Goal: Task Accomplishment & Management: Manage account settings

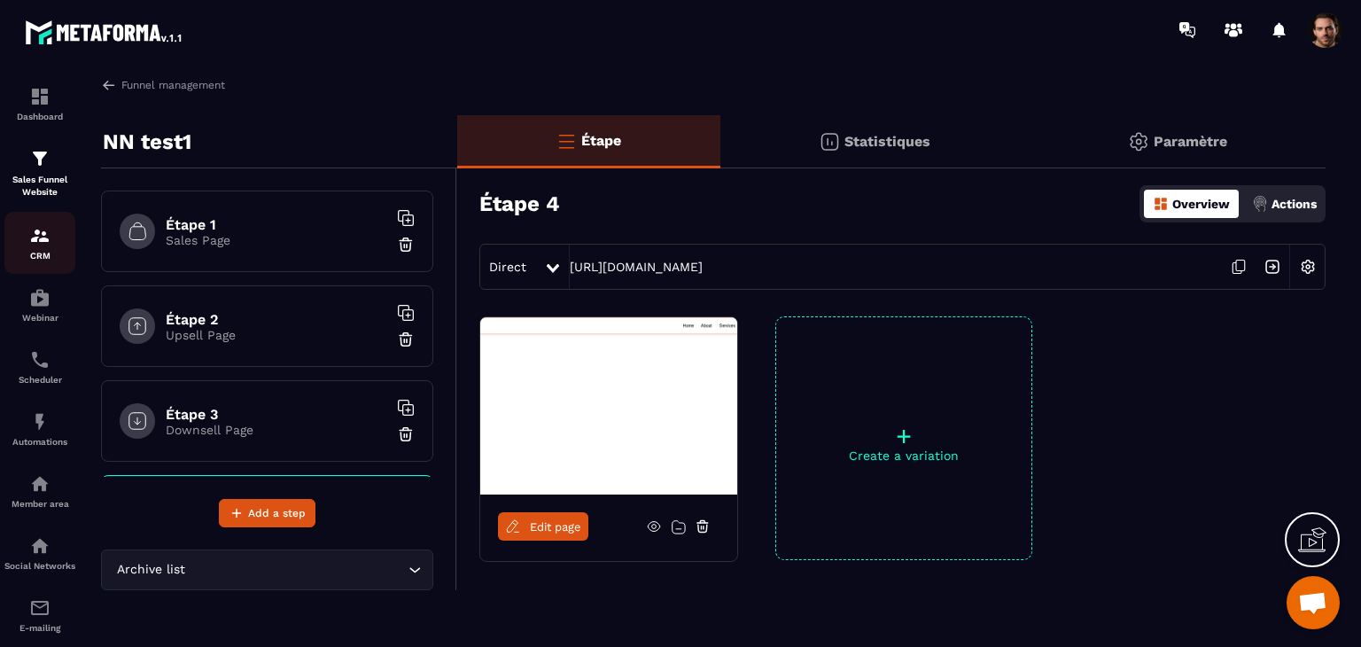
click at [28, 264] on link "CRM" at bounding box center [39, 243] width 71 height 62
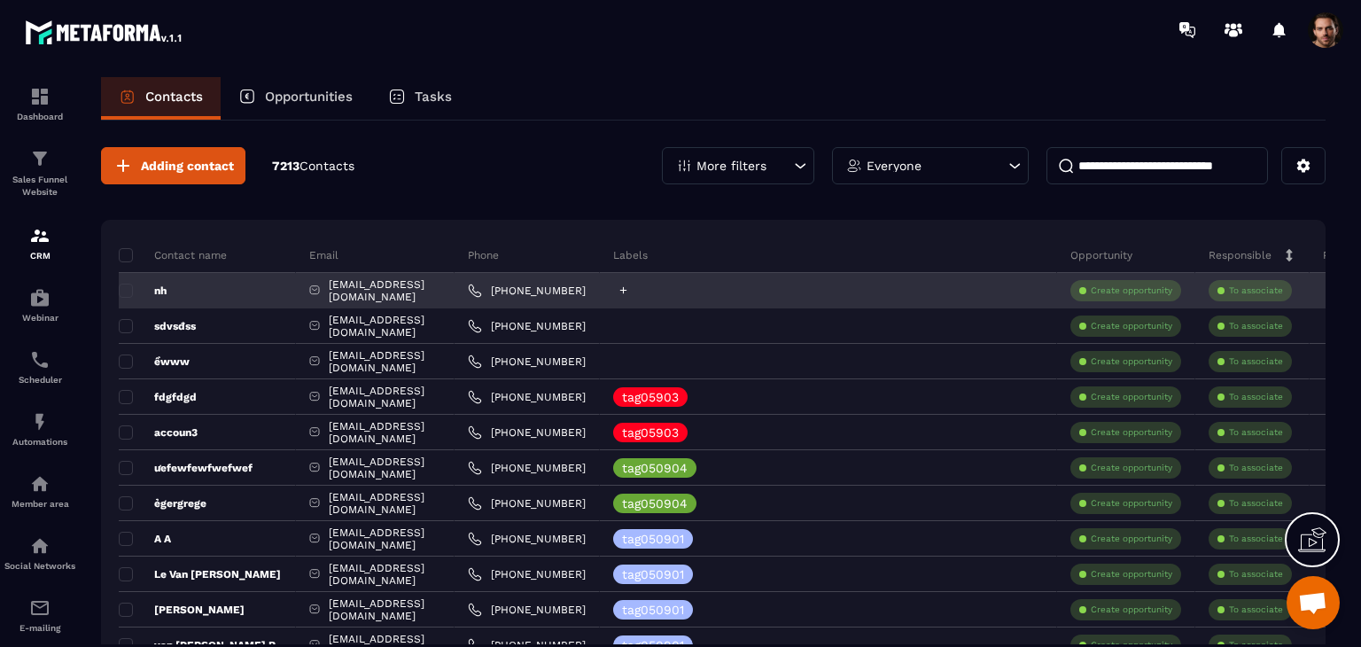
click at [629, 288] on icon at bounding box center [624, 290] width 12 height 12
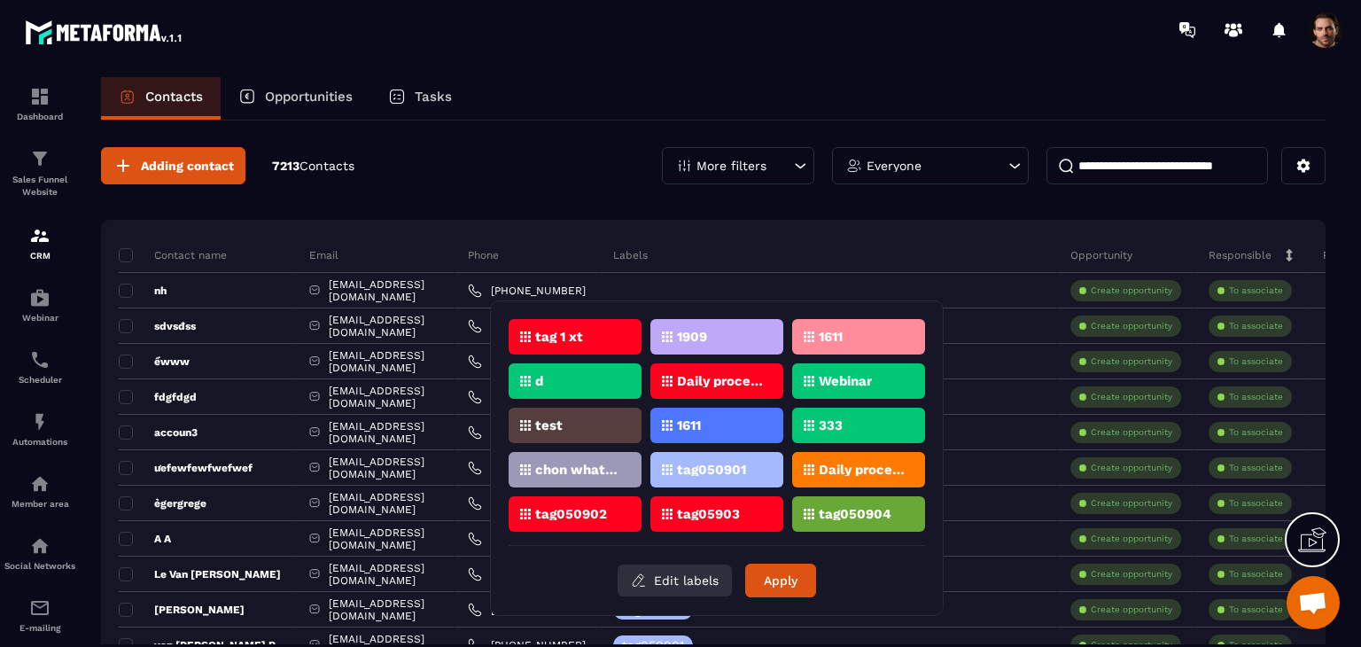
click at [687, 579] on button "Edit labels" at bounding box center [675, 581] width 114 height 32
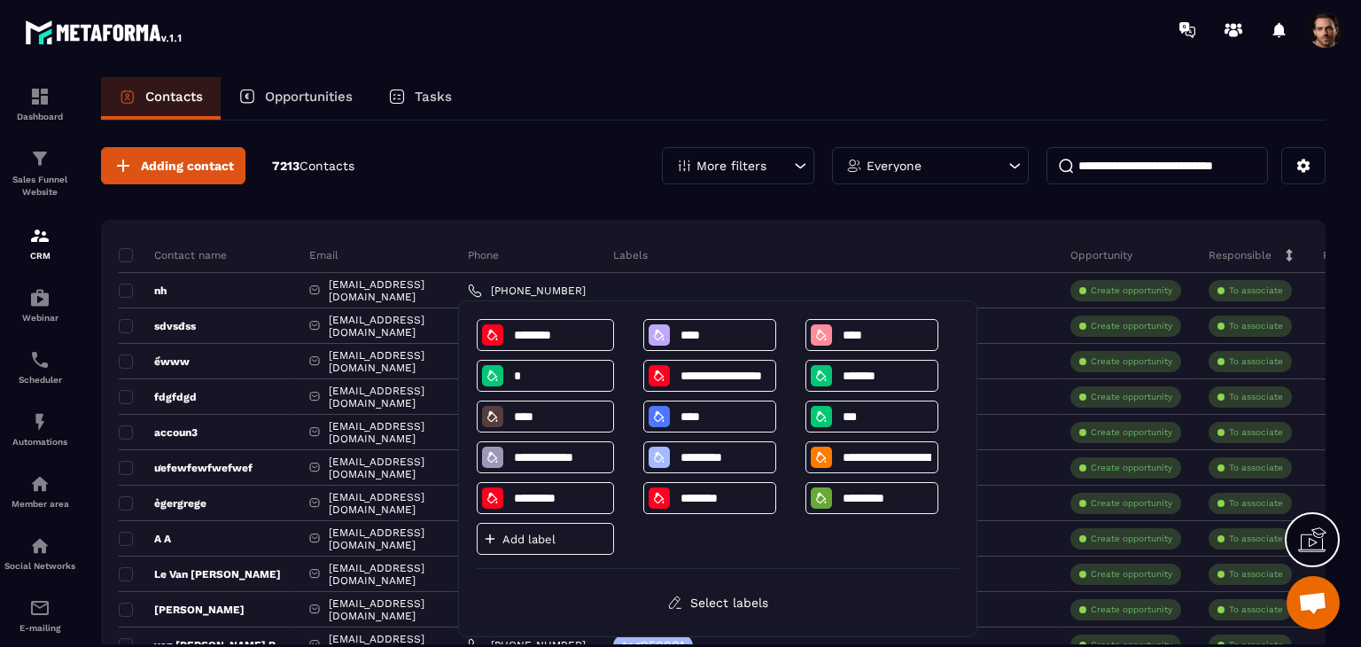
click at [560, 533] on p "Add label" at bounding box center [556, 539] width 106 height 13
click at [562, 533] on p "Add label" at bounding box center [556, 539] width 106 height 13
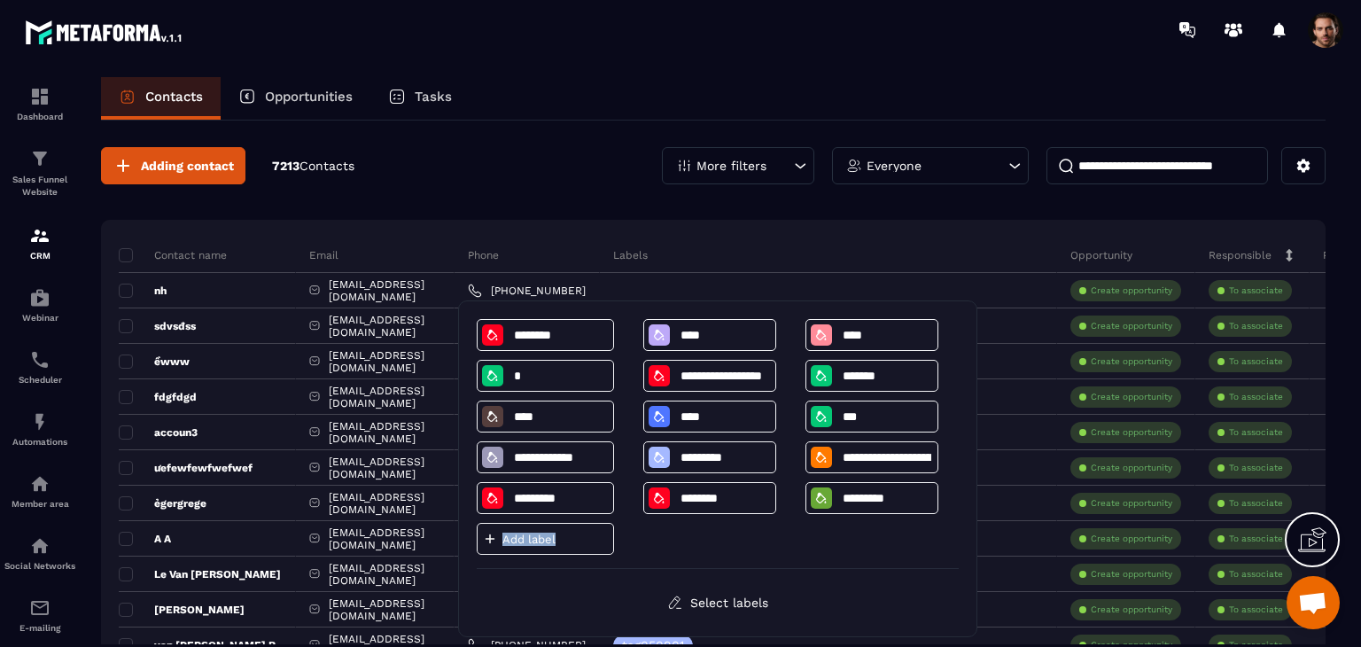
click at [561, 533] on p "Add label" at bounding box center [556, 539] width 106 height 13
click at [581, 537] on p "Add label" at bounding box center [556, 539] width 106 height 13
